Goal: Task Accomplishment & Management: Complete application form

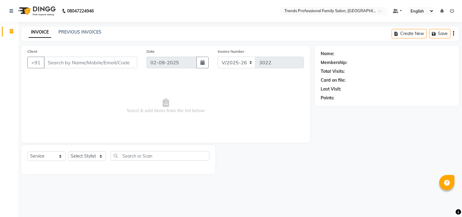
select select "7345"
select select "service"
click at [96, 154] on select "Select Stylist [PERSON_NAME] [PERSON_NAME] [PERSON_NAME] [PERSON_NAME] RUSTHAM …" at bounding box center [87, 155] width 38 height 9
select select "86395"
click at [68, 152] on select "Select Stylist [PERSON_NAME] [PERSON_NAME] [PERSON_NAME] [PERSON_NAME] RUSTHAM …" at bounding box center [87, 155] width 38 height 9
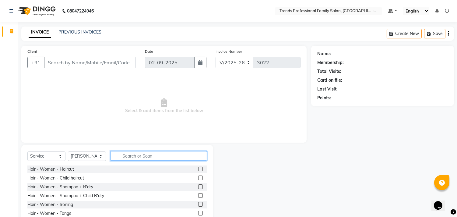
click at [127, 157] on input "text" at bounding box center [159, 155] width 97 height 9
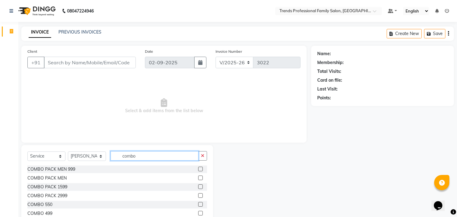
type input "combo"
click at [198, 187] on label at bounding box center [200, 186] width 5 height 5
click at [198, 187] on input "checkbox" at bounding box center [200, 187] width 4 height 4
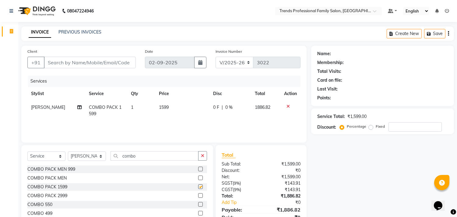
checkbox input "false"
click at [90, 62] on input "Client" at bounding box center [90, 63] width 92 height 12
click at [449, 34] on div "Create New Save" at bounding box center [420, 34] width 67 height 14
click at [449, 34] on icon "button" at bounding box center [448, 34] width 1 height 0
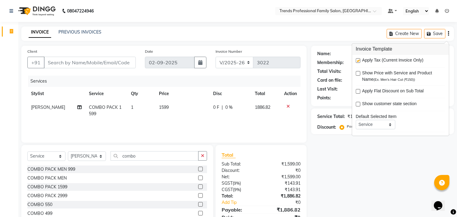
click at [356, 60] on label at bounding box center [358, 60] width 5 height 5
click at [356, 60] on input "checkbox" at bounding box center [358, 61] width 4 height 4
checkbox input "false"
click at [342, 145] on div "Name: Membership: Total Visits: Card on file: Last Visit: Points: Service Total…" at bounding box center [384, 140] width 147 height 189
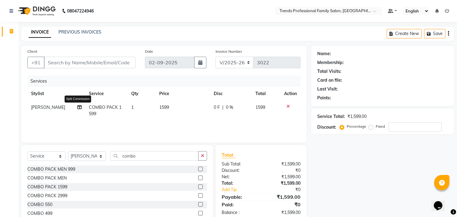
click at [78, 107] on icon at bounding box center [80, 107] width 4 height 4
select select "86395"
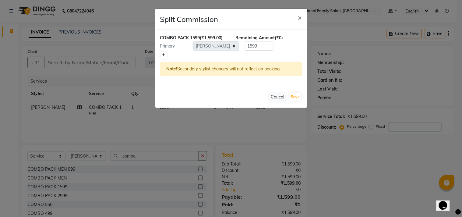
click at [162, 56] on icon at bounding box center [163, 55] width 3 height 4
type input "799.5"
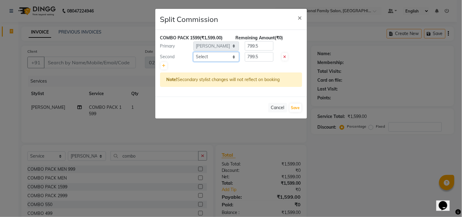
click at [234, 58] on select "Select [PERSON_NAME] [PERSON_NAME] [PERSON_NAME] [PERSON_NAME] RUSTHAM [PERSON_…" at bounding box center [217, 56] width 46 height 9
select select "84239"
click at [194, 52] on select "Select [PERSON_NAME] [PERSON_NAME] [PERSON_NAME] [PERSON_NAME] RUSTHAM [PERSON_…" at bounding box center [217, 56] width 46 height 9
click at [265, 55] on input "799.5" at bounding box center [259, 56] width 29 height 9
type input "7"
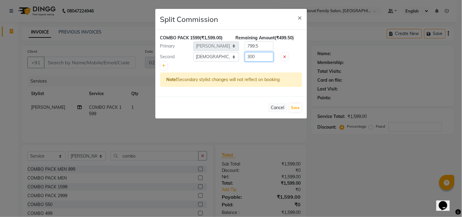
type input "300"
click at [265, 74] on div "Note! Secondary stylist changes will not reflect on booking" at bounding box center [231, 80] width 142 height 14
click at [268, 47] on input "799.5" at bounding box center [259, 45] width 29 height 9
type input "7"
type input "1299"
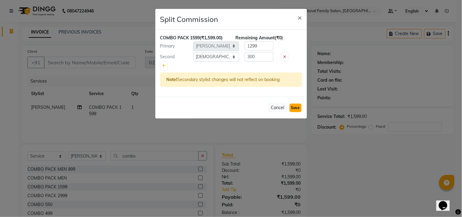
click at [296, 108] on button "Save" at bounding box center [296, 108] width 12 height 9
select select "Select"
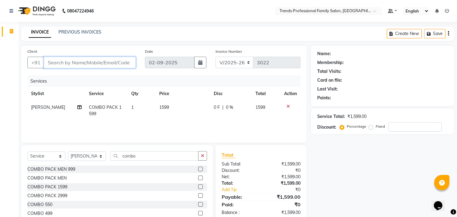
click at [73, 62] on input "Client" at bounding box center [90, 63] width 92 height 12
click at [60, 63] on input "Client" at bounding box center [90, 63] width 92 height 12
click at [50, 66] on input "Client" at bounding box center [90, 63] width 92 height 12
click at [47, 62] on input "Client" at bounding box center [90, 63] width 92 height 12
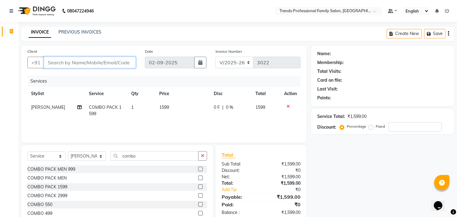
click at [47, 62] on input "Client" at bounding box center [90, 63] width 92 height 12
click at [48, 62] on input "Client" at bounding box center [90, 63] width 92 height 12
click at [47, 62] on input "Client" at bounding box center [90, 63] width 92 height 12
click at [48, 62] on input "Client" at bounding box center [90, 63] width 92 height 12
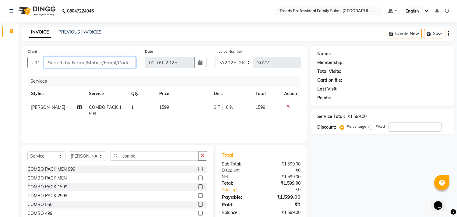
click at [48, 62] on input "Client" at bounding box center [90, 63] width 92 height 12
click at [78, 109] on icon at bounding box center [80, 107] width 4 height 4
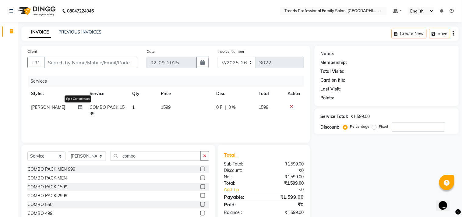
select select "86395"
select select "84239"
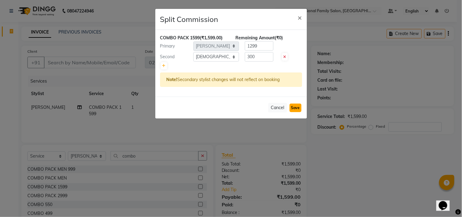
click at [295, 108] on button "Save" at bounding box center [296, 108] width 12 height 9
select select "Select"
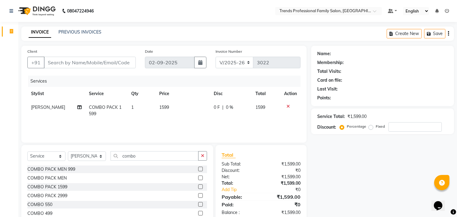
click at [204, 120] on td "1599" at bounding box center [183, 111] width 55 height 20
select select "86395"
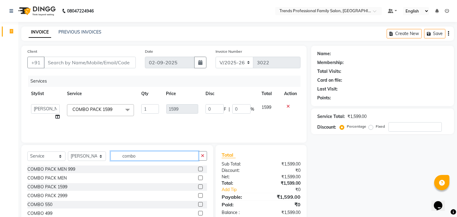
click at [154, 156] on input "combo" at bounding box center [155, 155] width 88 height 9
type input "c"
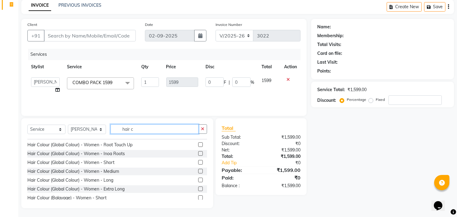
scroll to position [155, 0]
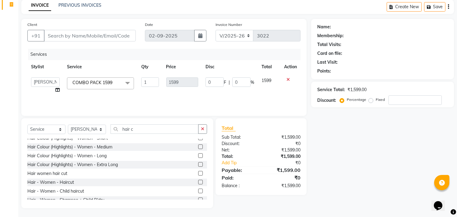
click at [150, 133] on div "Select Service Product Membership Package Voucher Prepaid Gift Card Select Styl…" at bounding box center [117, 131] width 180 height 14
click at [147, 131] on input "hair c" at bounding box center [155, 128] width 88 height 9
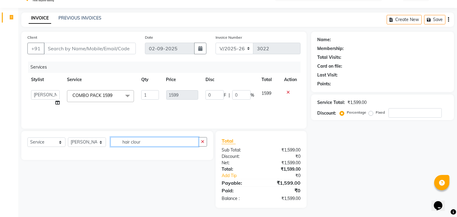
click at [142, 144] on input "hair clour" at bounding box center [155, 141] width 88 height 9
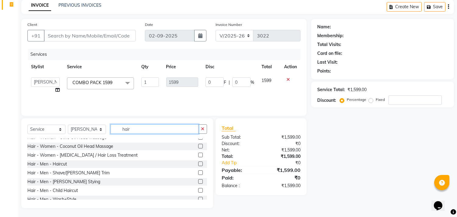
scroll to position [380, 0]
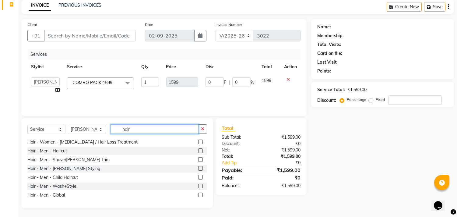
type input "hair"
click at [198, 195] on label at bounding box center [200, 195] width 5 height 5
click at [198, 195] on input "checkbox" at bounding box center [200, 195] width 4 height 4
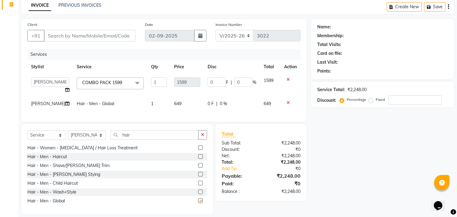
checkbox input "false"
click at [44, 105] on span "[PERSON_NAME]" at bounding box center [48, 103] width 34 height 5
select select "86395"
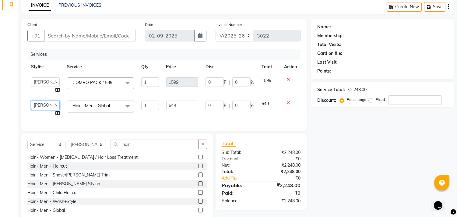
click at [45, 103] on select "[PERSON_NAME] [PERSON_NAME] [PERSON_NAME] [PERSON_NAME] RUSTHAM [PERSON_NAME] […" at bounding box center [45, 105] width 29 height 9
select select "84239"
click at [135, 148] on input "hair" at bounding box center [155, 144] width 88 height 9
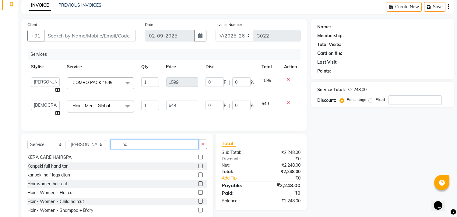
type input "h"
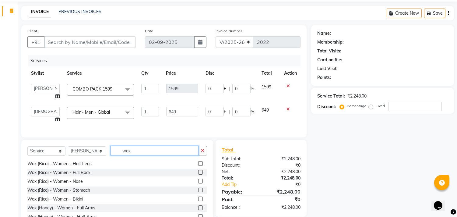
scroll to position [0, 0]
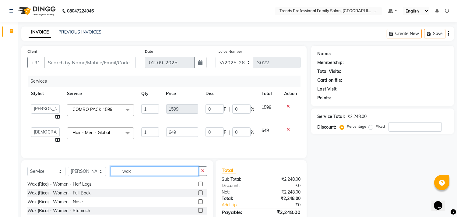
click at [146, 176] on input "wax" at bounding box center [155, 170] width 88 height 9
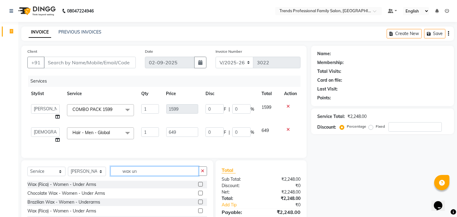
type input "wax un"
click at [200, 187] on label at bounding box center [200, 184] width 5 height 5
click at [200, 187] on input "checkbox" at bounding box center [200, 185] width 4 height 4
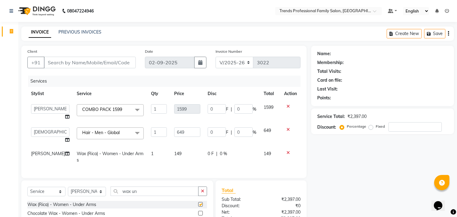
checkbox input "false"
click at [140, 196] on input "wax un" at bounding box center [155, 191] width 88 height 9
click at [84, 196] on select "Select Stylist [PERSON_NAME] [PERSON_NAME] [PERSON_NAME] [PERSON_NAME] RUSTHAM …" at bounding box center [87, 191] width 38 height 9
click at [68, 192] on select "Select Stylist [PERSON_NAME] [PERSON_NAME] [PERSON_NAME] [PERSON_NAME] RUSTHAM …" at bounding box center [87, 191] width 38 height 9
click at [95, 193] on select "Select Stylist [PERSON_NAME] [PERSON_NAME] [PERSON_NAME] [PERSON_NAME] RUSTHAM …" at bounding box center [87, 191] width 38 height 9
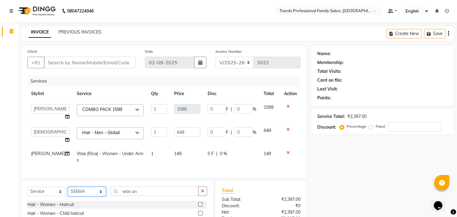
select select "84239"
click at [68, 192] on select "Select Stylist [PERSON_NAME] [PERSON_NAME] [PERSON_NAME] [PERSON_NAME] RUSTHAM …" at bounding box center [87, 191] width 38 height 9
click at [152, 196] on input "wax un" at bounding box center [155, 191] width 88 height 9
type input "w"
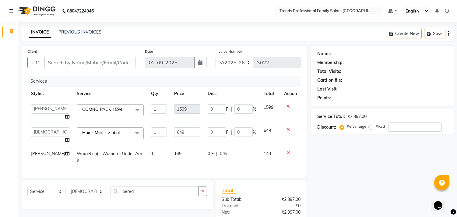
click at [147, 190] on div "Select Service Product Membership Package Voucher Prepaid Gift Card Select Styl…" at bounding box center [117, 194] width 192 height 29
click at [145, 195] on input "bered" at bounding box center [155, 191] width 88 height 9
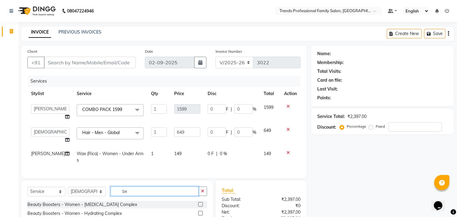
type input "b"
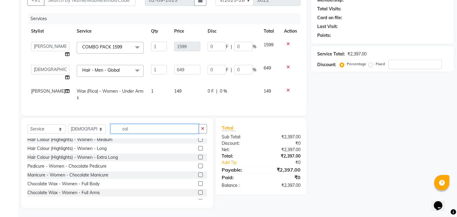
scroll to position [372, 0]
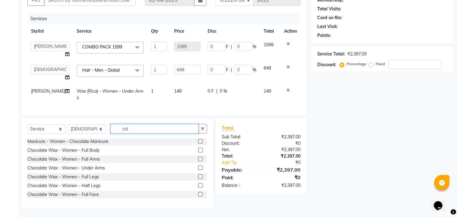
click at [141, 131] on input "col" at bounding box center [155, 128] width 88 height 9
type input "c"
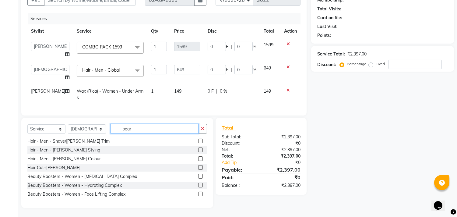
scroll to position [54, 0]
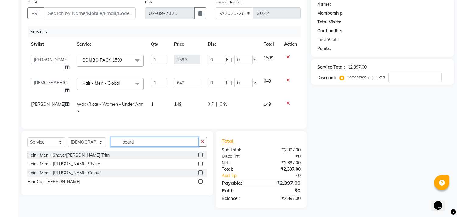
type input "beard"
click at [201, 173] on label at bounding box center [200, 172] width 5 height 5
click at [201, 173] on input "checkbox" at bounding box center [200, 173] width 4 height 4
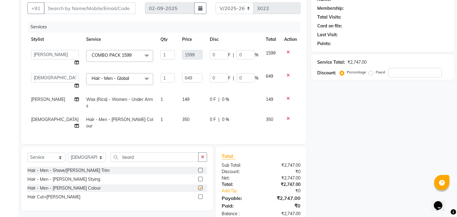
checkbox input "false"
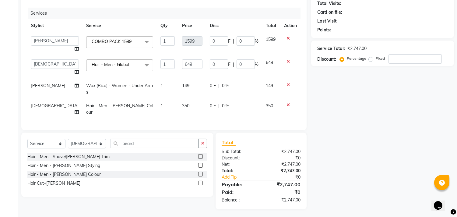
scroll to position [0, 0]
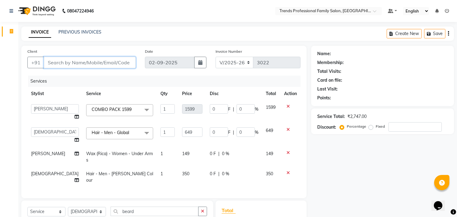
click at [118, 62] on input "Client" at bounding box center [90, 63] width 92 height 12
click at [182, 172] on span "350" at bounding box center [185, 173] width 7 height 5
select select "84239"
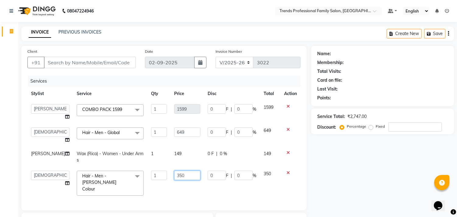
click at [182, 175] on input "350" at bounding box center [187, 175] width 26 height 9
type input "3"
type input "150"
click at [328, 185] on div "Name: Membership: Total Visits: Card on file: Last Visit: Points: Service Total…" at bounding box center [384, 168] width 147 height 244
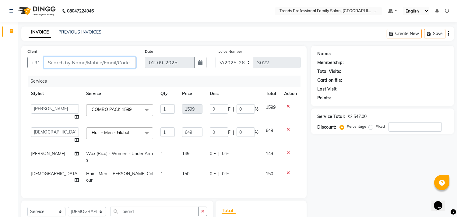
click at [84, 62] on input "Client" at bounding box center [90, 63] width 92 height 12
click at [53, 64] on input "Client" at bounding box center [90, 63] width 92 height 12
click at [49, 62] on input "Client" at bounding box center [90, 63] width 92 height 12
click at [47, 62] on input "Client" at bounding box center [90, 63] width 92 height 12
click at [48, 62] on input "Client" at bounding box center [90, 63] width 92 height 12
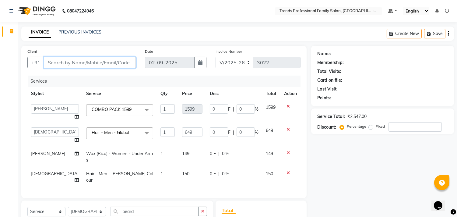
click at [48, 62] on input "Client" at bounding box center [90, 63] width 92 height 12
click at [50, 62] on input "Client" at bounding box center [90, 63] width 92 height 12
click at [48, 62] on input "Client" at bounding box center [90, 63] width 92 height 12
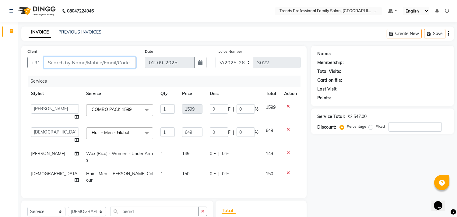
click at [48, 62] on input "Client" at bounding box center [90, 63] width 92 height 12
click at [49, 62] on input "Client" at bounding box center [90, 63] width 92 height 12
click at [48, 62] on input "Client" at bounding box center [90, 63] width 92 height 12
click at [49, 62] on input "Client" at bounding box center [90, 63] width 92 height 12
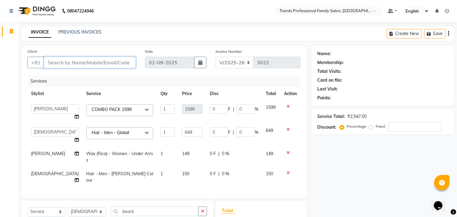
click at [48, 62] on input "Client" at bounding box center [90, 63] width 92 height 12
click at [47, 62] on input "Client" at bounding box center [90, 63] width 92 height 12
